Goal: Task Accomplishment & Management: Manage account settings

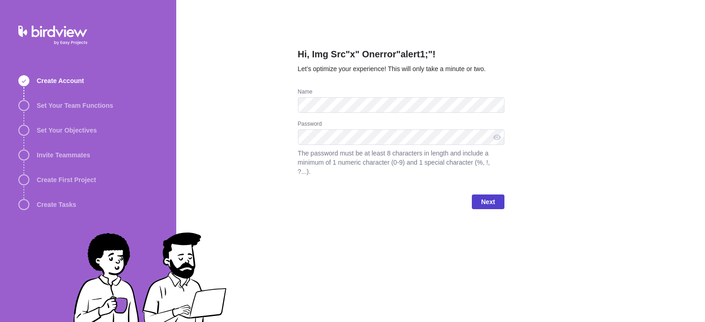
click at [490, 197] on span "Next" at bounding box center [488, 202] width 14 height 11
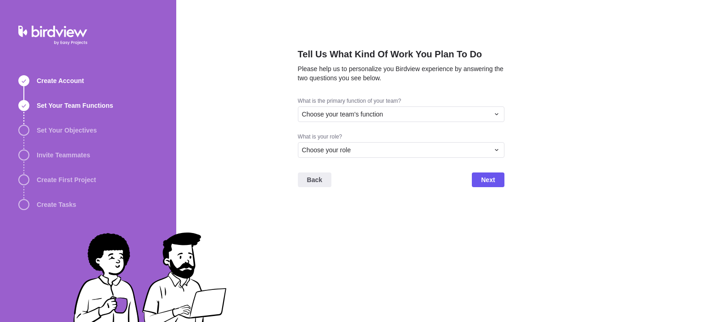
click at [417, 203] on div "Tell Us What Kind Of Work You Plan To Do Please help us to personalize you Bird…" at bounding box center [401, 161] width 207 height 322
click at [494, 180] on span "Next" at bounding box center [488, 179] width 14 height 11
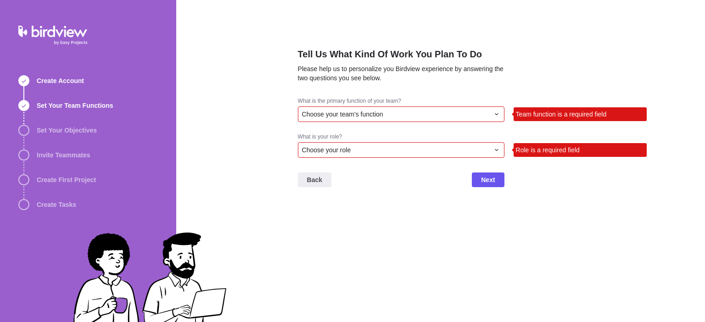
click at [433, 109] on div "Choose your team's function" at bounding box center [401, 115] width 207 height 16
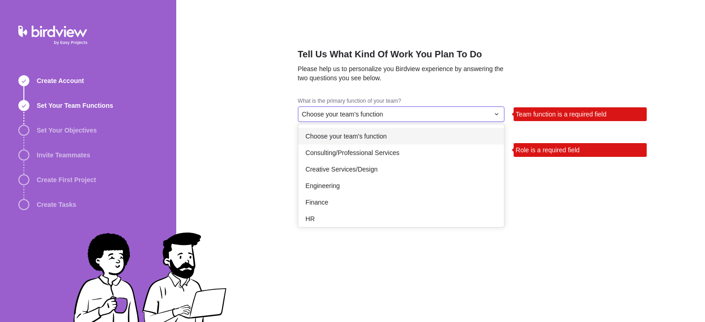
click at [383, 143] on div "Choose your team's function" at bounding box center [401, 136] width 206 height 17
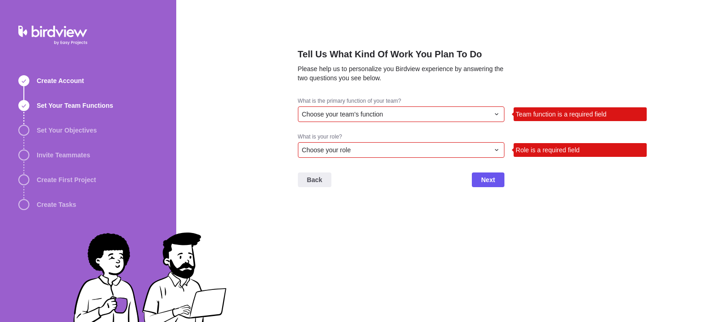
click at [474, 151] on div "Choose your role" at bounding box center [395, 150] width 187 height 9
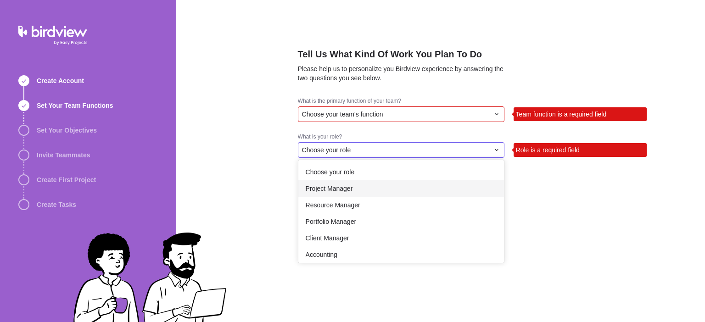
click at [431, 183] on div "Project Manager" at bounding box center [401, 188] width 206 height 17
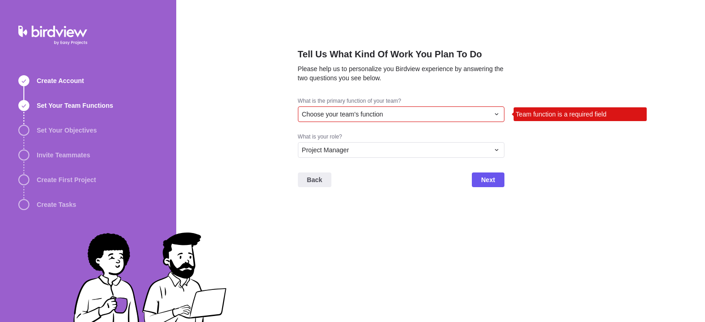
click at [511, 184] on div "Tell Us What Kind Of Work You Plan To Do Please help us to personalize you Bird…" at bounding box center [440, 161] width 529 height 322
click at [495, 180] on span "Next" at bounding box center [488, 179] width 14 height 11
click at [440, 113] on div "Choose your team's function" at bounding box center [395, 114] width 187 height 9
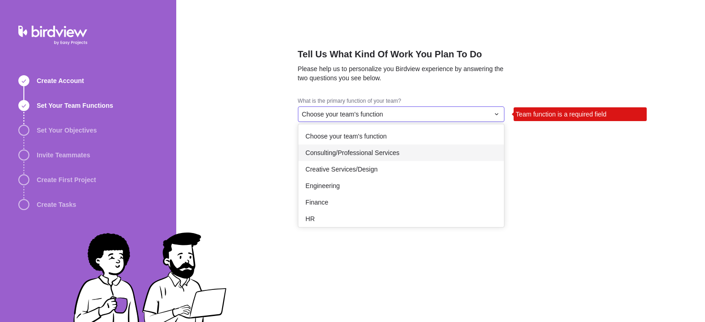
click at [375, 160] on div "Consulting/Professional Services" at bounding box center [401, 153] width 206 height 17
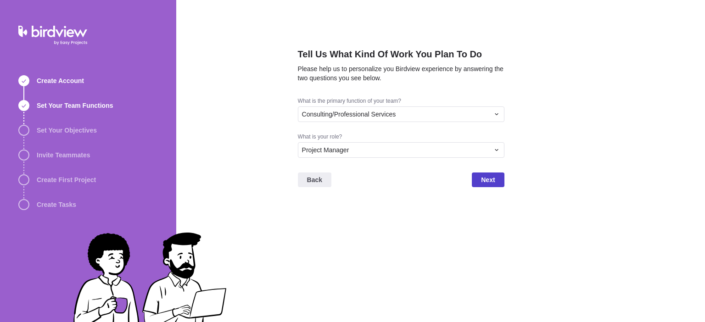
drag, startPoint x: 472, startPoint y: 175, endPoint x: 483, endPoint y: 177, distance: 11.2
click at [474, 175] on div "Back Next" at bounding box center [401, 183] width 207 height 37
click at [492, 177] on span "Next" at bounding box center [488, 179] width 14 height 11
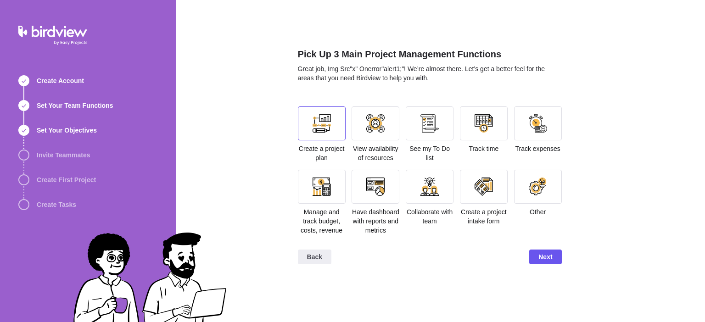
click at [322, 117] on div at bounding box center [322, 123] width 18 height 18
click at [540, 248] on div "Back Next" at bounding box center [430, 260] width 264 height 37
click at [546, 255] on span "Next" at bounding box center [546, 257] width 14 height 11
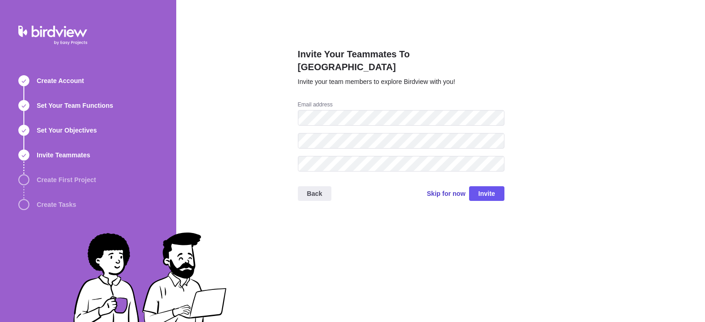
click at [453, 189] on span "Skip for now" at bounding box center [446, 193] width 39 height 9
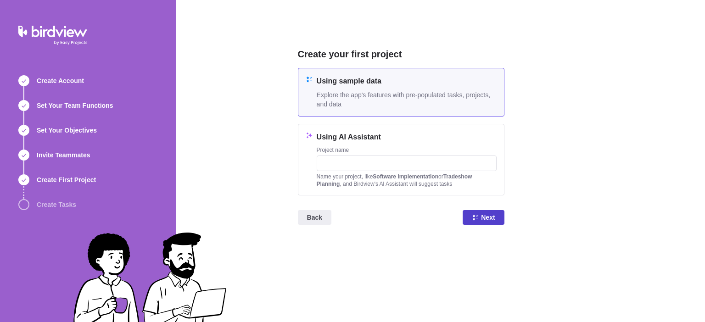
click at [485, 222] on span "Next" at bounding box center [488, 217] width 14 height 11
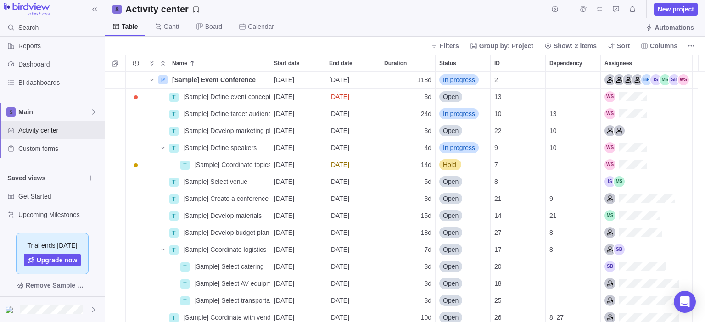
scroll to position [46, 0]
click at [66, 314] on div at bounding box center [52, 309] width 105 height 25
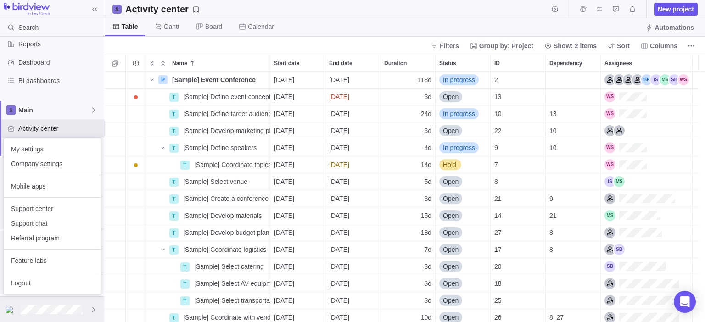
click at [101, 309] on div at bounding box center [52, 309] width 105 height 25
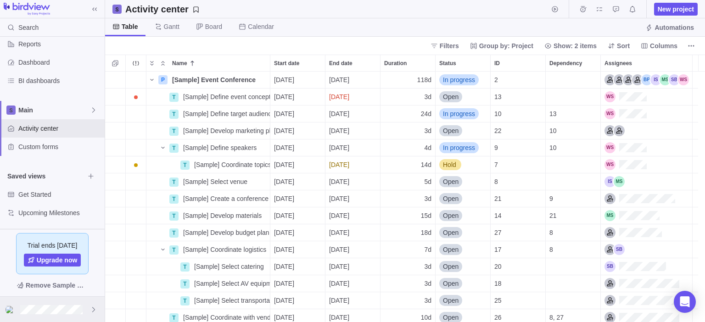
click at [100, 310] on div at bounding box center [52, 309] width 105 height 25
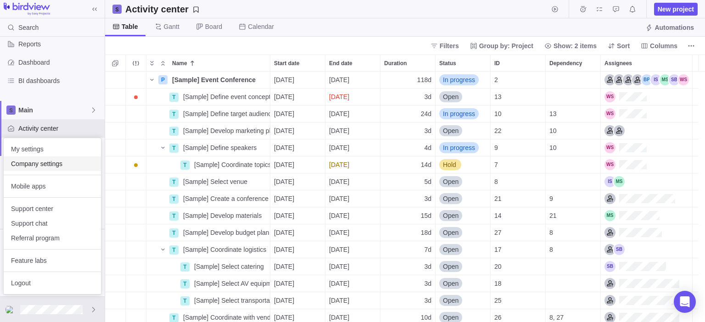
click at [46, 169] on div "Company settings" at bounding box center [52, 164] width 97 height 15
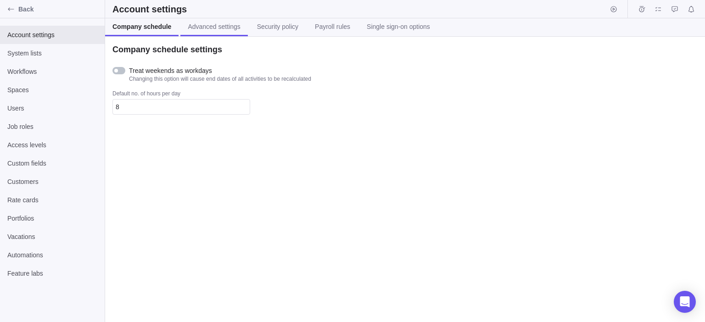
click at [218, 21] on link "Advanced settings" at bounding box center [213, 27] width 67 height 18
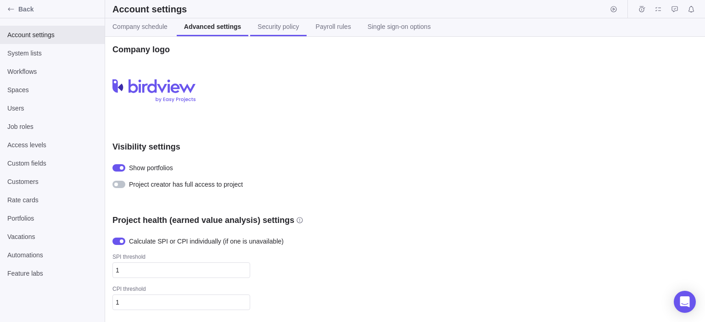
click at [260, 28] on span "Security policy" at bounding box center [278, 26] width 41 height 9
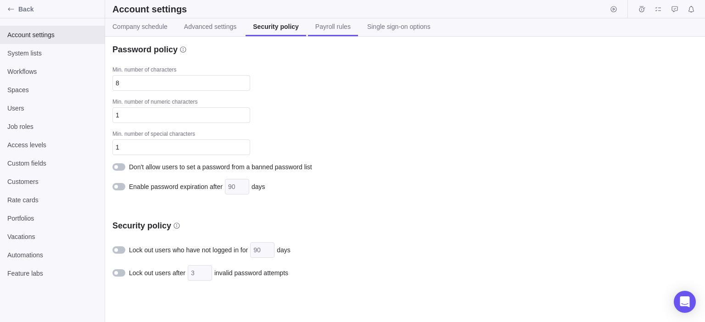
click at [343, 31] on span "Payroll rules" at bounding box center [332, 26] width 35 height 9
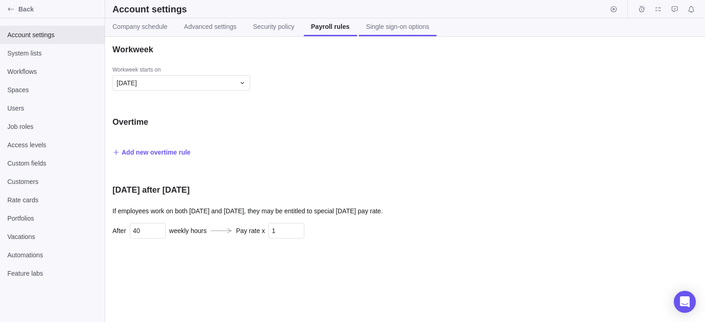
click at [405, 28] on span "Single sign-on options" at bounding box center [397, 26] width 63 height 9
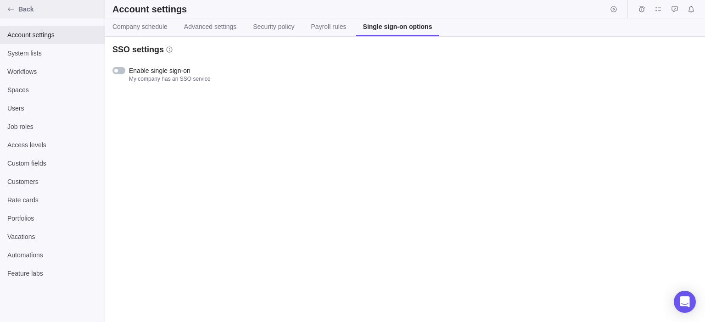
click at [15, 12] on div "Back" at bounding box center [11, 9] width 15 height 15
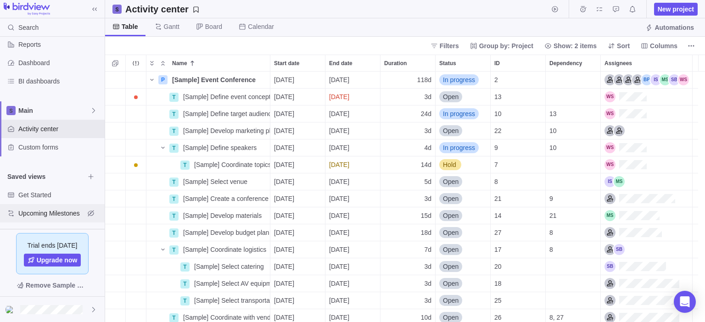
scroll to position [243, 593]
click at [56, 304] on div at bounding box center [52, 309] width 105 height 25
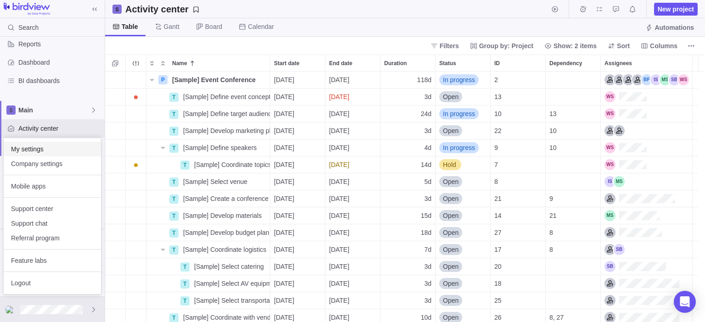
click at [73, 152] on span "My settings" at bounding box center [52, 149] width 83 height 9
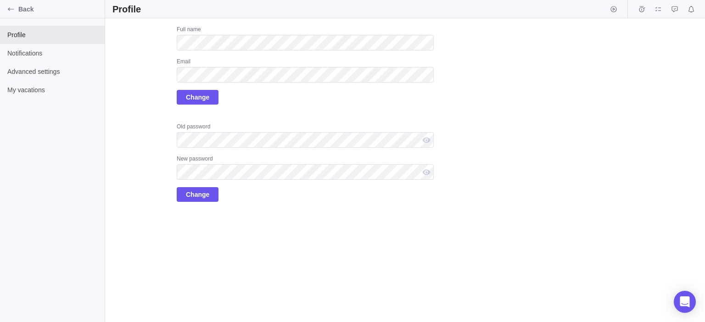
click at [144, 95] on div "Upload Full name Email Change Old password New password Change" at bounding box center [273, 114] width 321 height 176
click at [132, 44] on label "Upload" at bounding box center [136, 49] width 46 height 46
click at [0, 0] on input "Upload" at bounding box center [0, 0] width 0 height 0
